Goal: Information Seeking & Learning: Learn about a topic

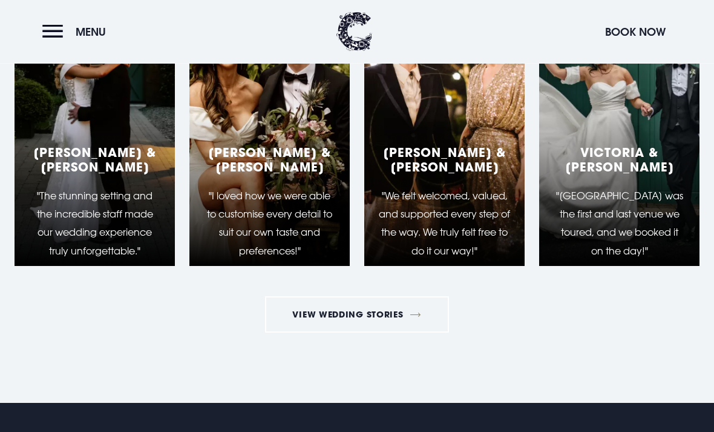
scroll to position [3909, 0]
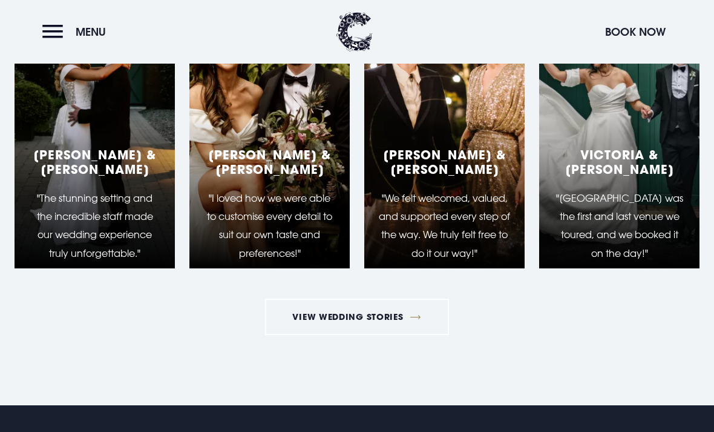
click at [296, 262] on p ""I loved how we were able to customise every detail to suit our own taste and p…" at bounding box center [269, 226] width 131 height 74
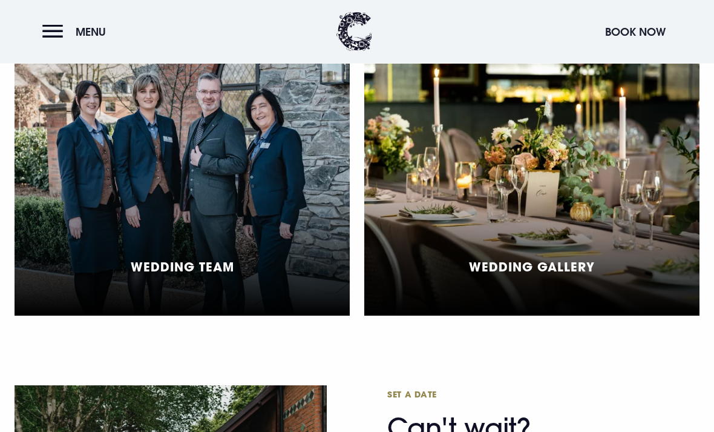
scroll to position [3069, 0]
click at [269, 281] on div "Wedding Team" at bounding box center [182, 180] width 335 height 270
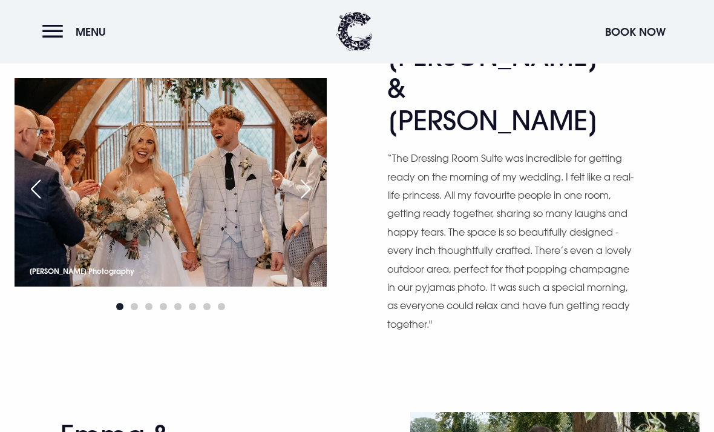
click at [304, 176] on div "Next slide" at bounding box center [306, 189] width 30 height 27
click at [310, 176] on div "Next slide" at bounding box center [306, 189] width 30 height 27
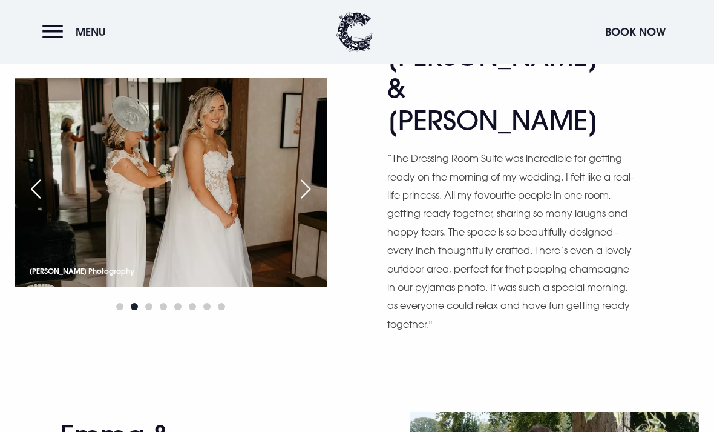
click at [303, 176] on div "Next slide" at bounding box center [306, 189] width 30 height 27
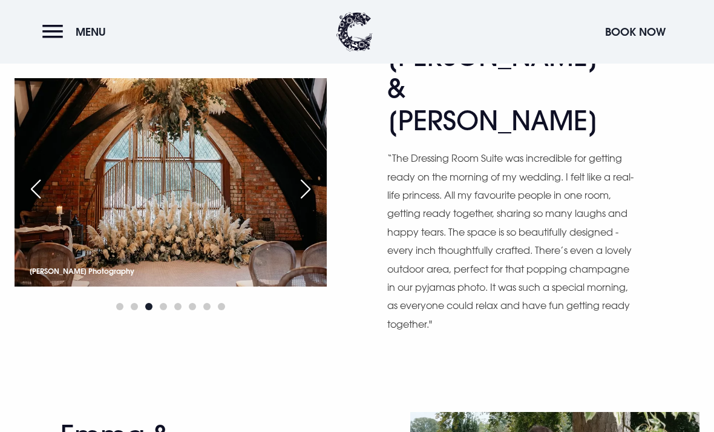
click at [309, 176] on div "Next slide" at bounding box center [306, 189] width 30 height 27
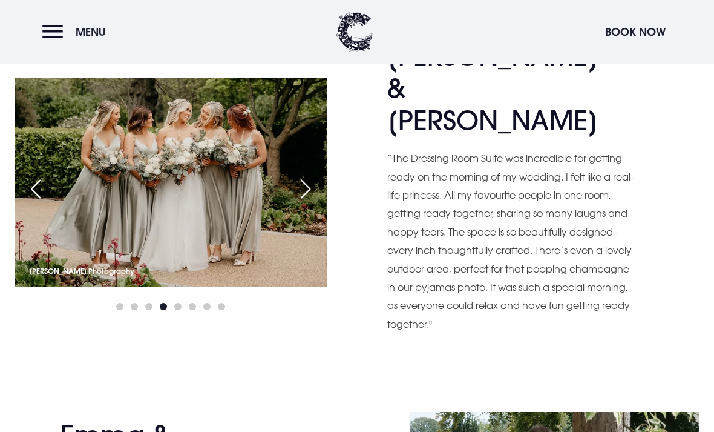
click at [309, 176] on div "Next slide" at bounding box center [306, 189] width 30 height 27
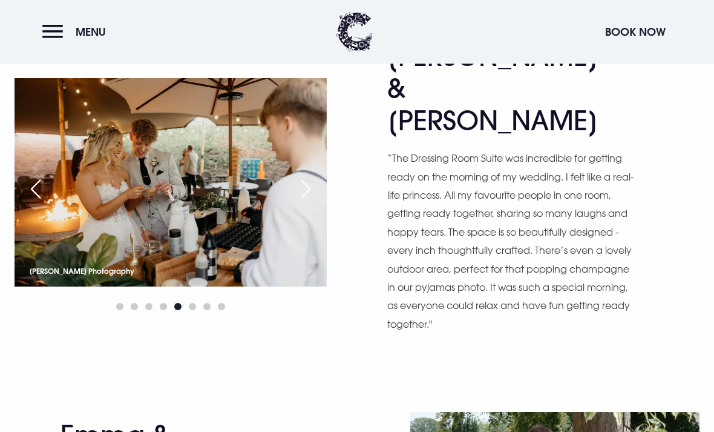
click at [306, 176] on div "Next slide" at bounding box center [306, 189] width 30 height 27
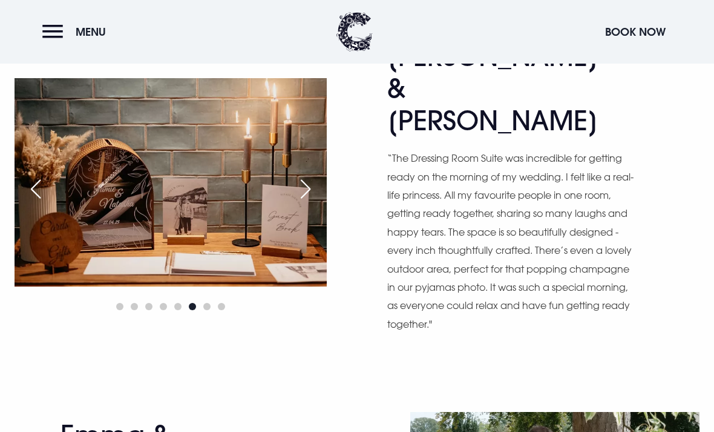
click at [298, 176] on div "Next slide" at bounding box center [306, 189] width 30 height 27
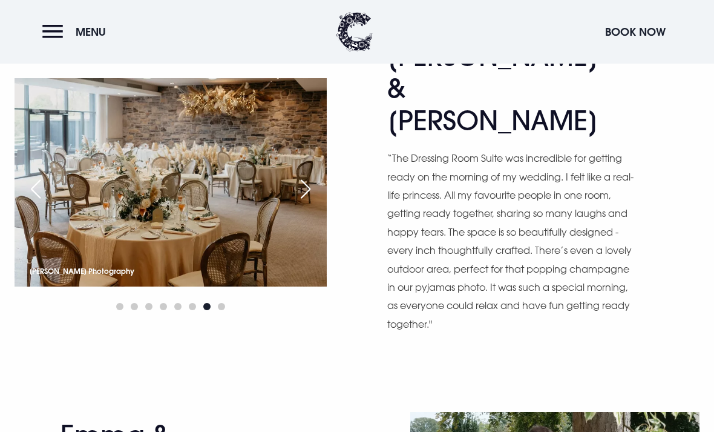
click at [295, 176] on div "Next slide" at bounding box center [306, 189] width 30 height 27
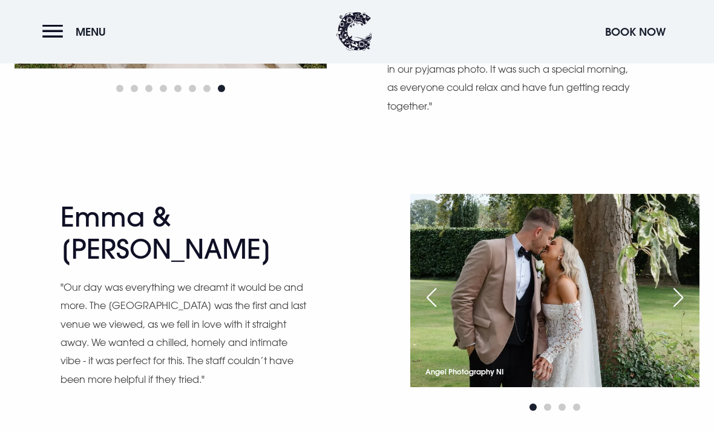
click at [685, 284] on div "Next slide" at bounding box center [678, 297] width 30 height 27
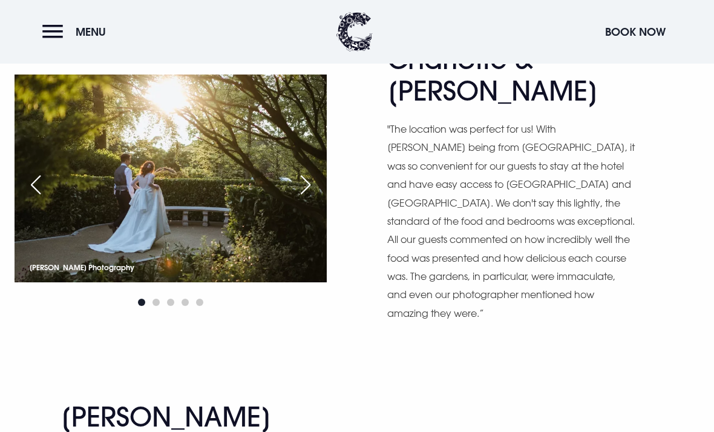
scroll to position [1265, 0]
